Goal: Task Accomplishment & Management: Manage account settings

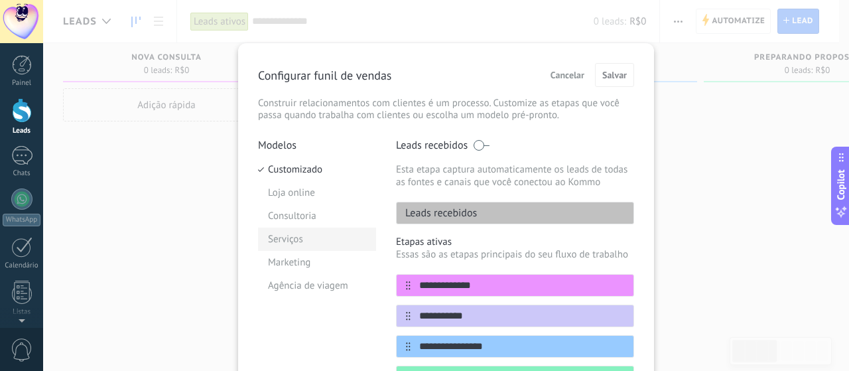
click at [312, 246] on li "Serviços" at bounding box center [317, 239] width 118 height 23
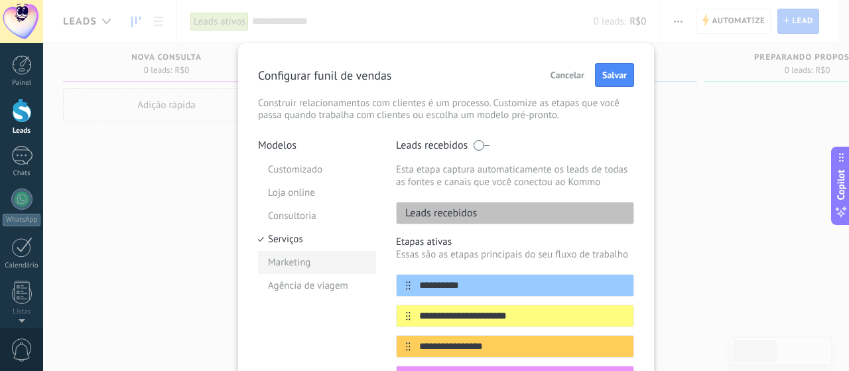
click at [309, 270] on li "Marketing" at bounding box center [317, 262] width 118 height 23
click at [629, 82] on button "Salvar" at bounding box center [614, 75] width 39 height 24
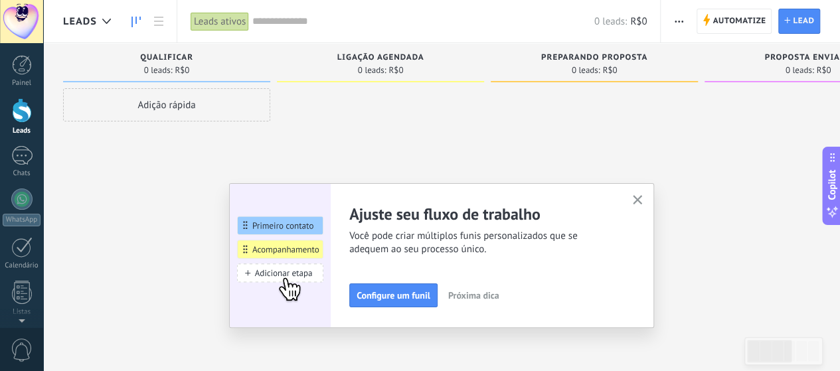
click at [642, 199] on icon "button" at bounding box center [637, 200] width 10 height 10
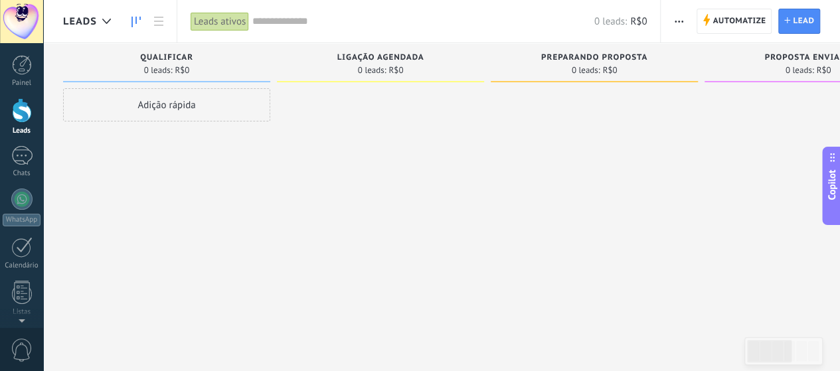
click at [151, 106] on div "Adição rápida" at bounding box center [166, 104] width 207 height 33
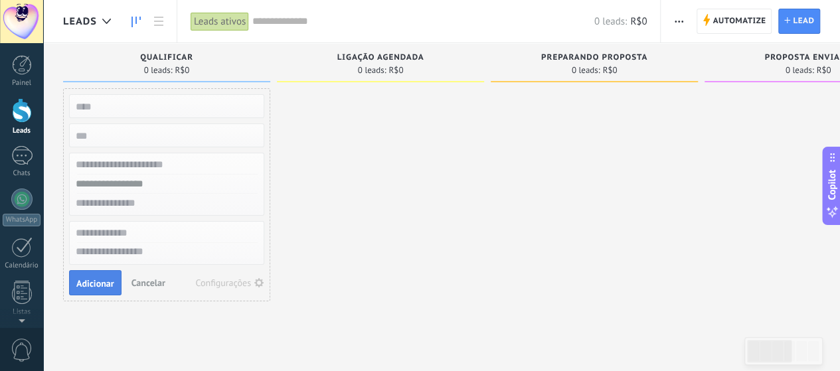
click at [103, 279] on span "Adicionar" at bounding box center [95, 283] width 38 height 9
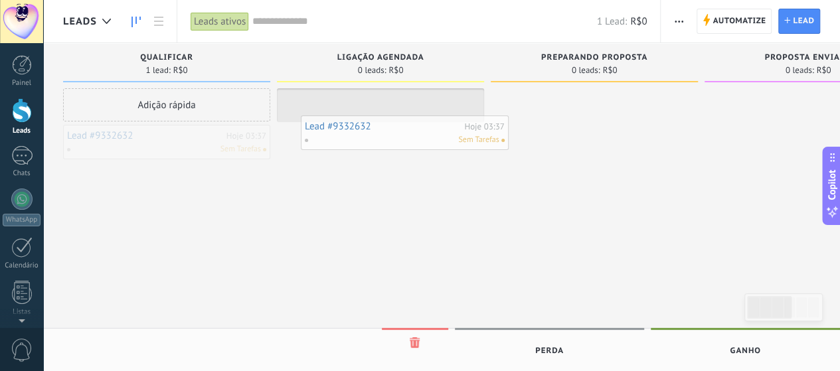
drag, startPoint x: 122, startPoint y: 133, endPoint x: 360, endPoint y: 124, distance: 237.8
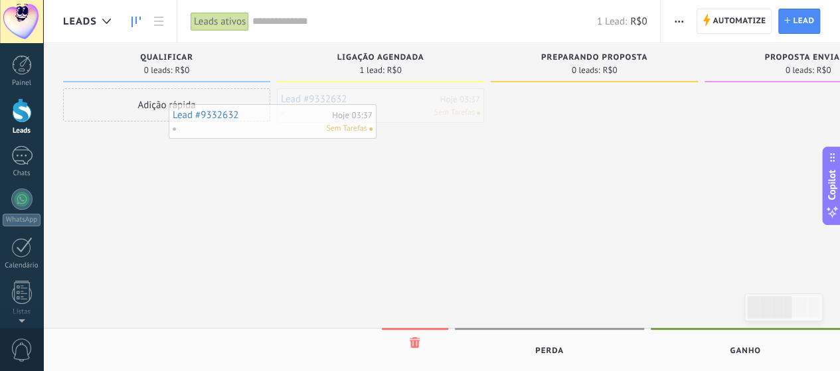
drag, startPoint x: 453, startPoint y: 98, endPoint x: 257, endPoint y: 111, distance: 196.2
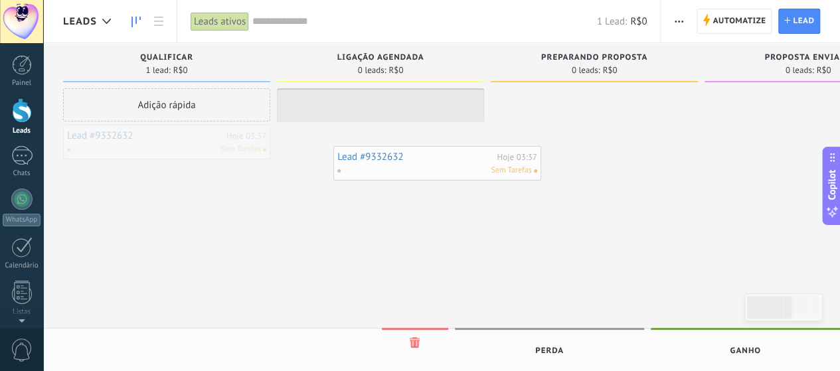
drag, startPoint x: 115, startPoint y: 156, endPoint x: 392, endPoint y: 177, distance: 278.2
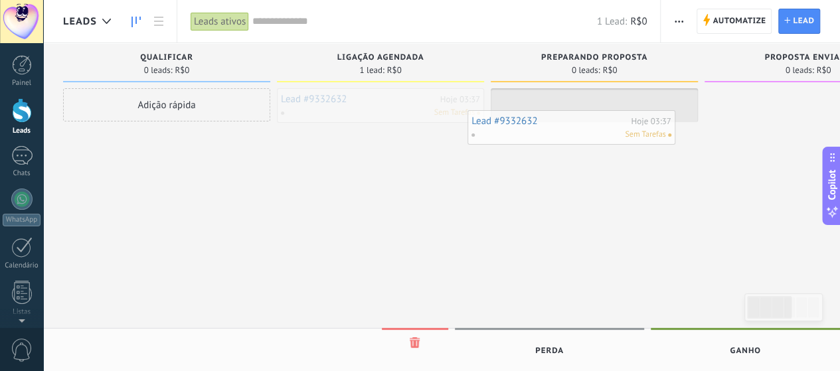
drag, startPoint x: 392, startPoint y: 102, endPoint x: 619, endPoint y: 132, distance: 228.9
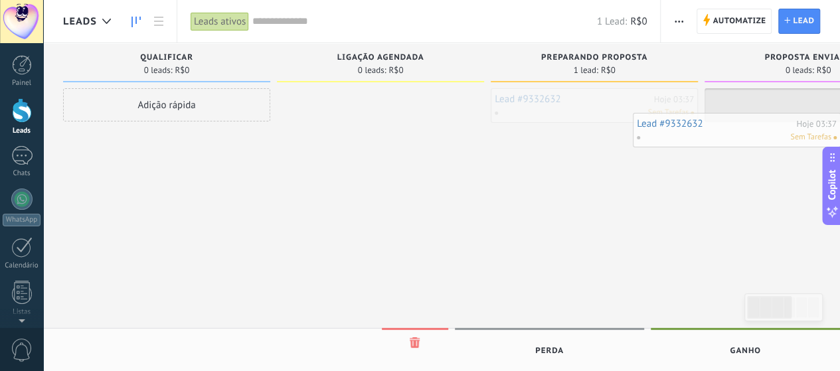
drag, startPoint x: 591, startPoint y: 113, endPoint x: 766, endPoint y: 144, distance: 178.0
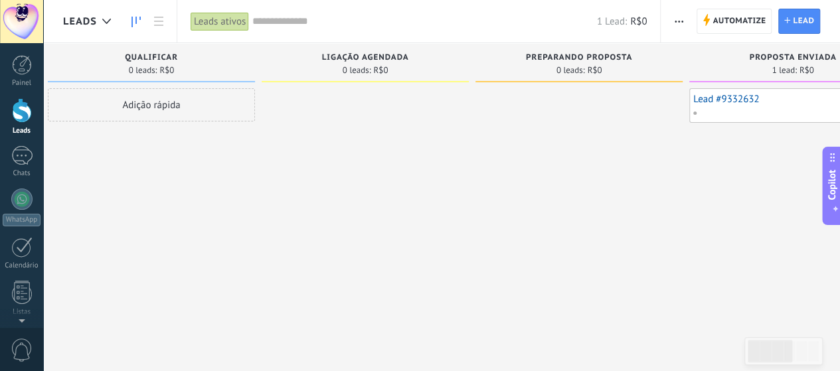
drag, startPoint x: 770, startPoint y: 111, endPoint x: 849, endPoint y: 119, distance: 79.3
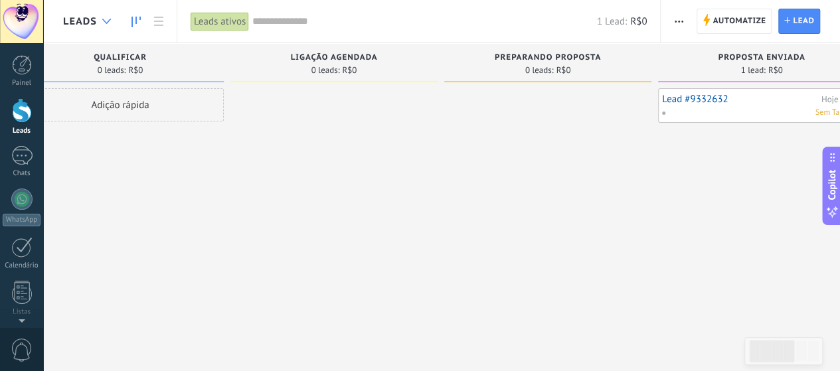
click at [108, 30] on div at bounding box center [107, 22] width 22 height 26
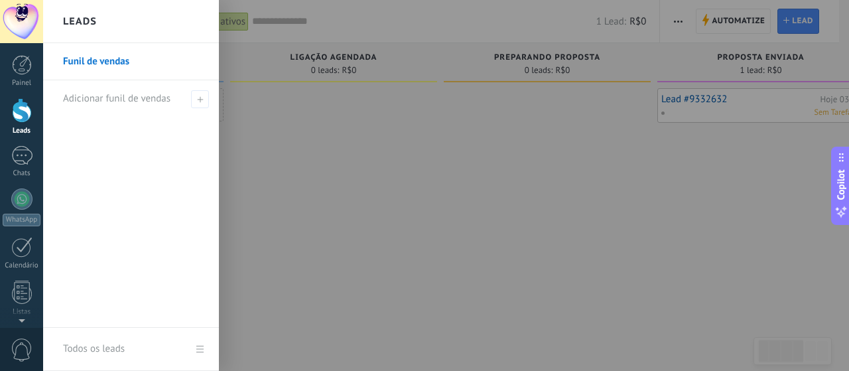
click at [108, 30] on div "Leads" at bounding box center [131, 21] width 176 height 43
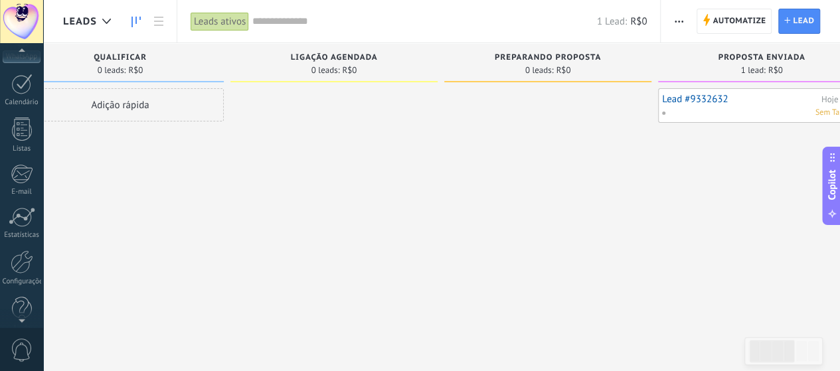
scroll to position [180, 0]
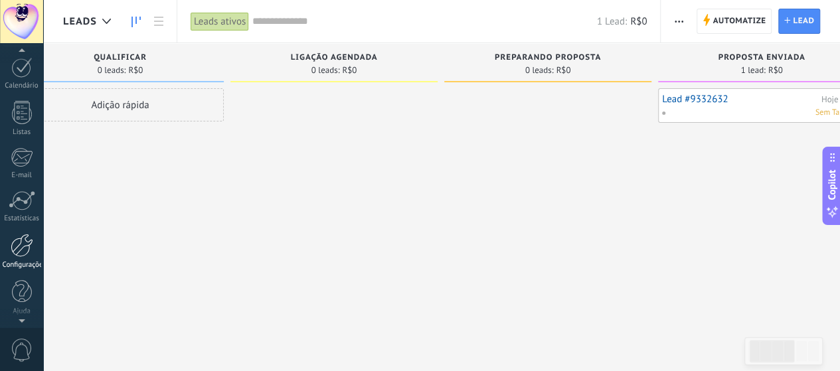
click at [22, 254] on div at bounding box center [22, 245] width 23 height 23
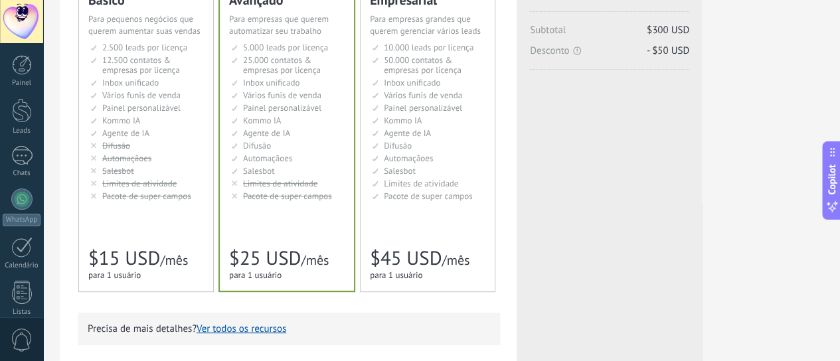
scroll to position [184, 0]
